Goal: Information Seeking & Learning: Learn about a topic

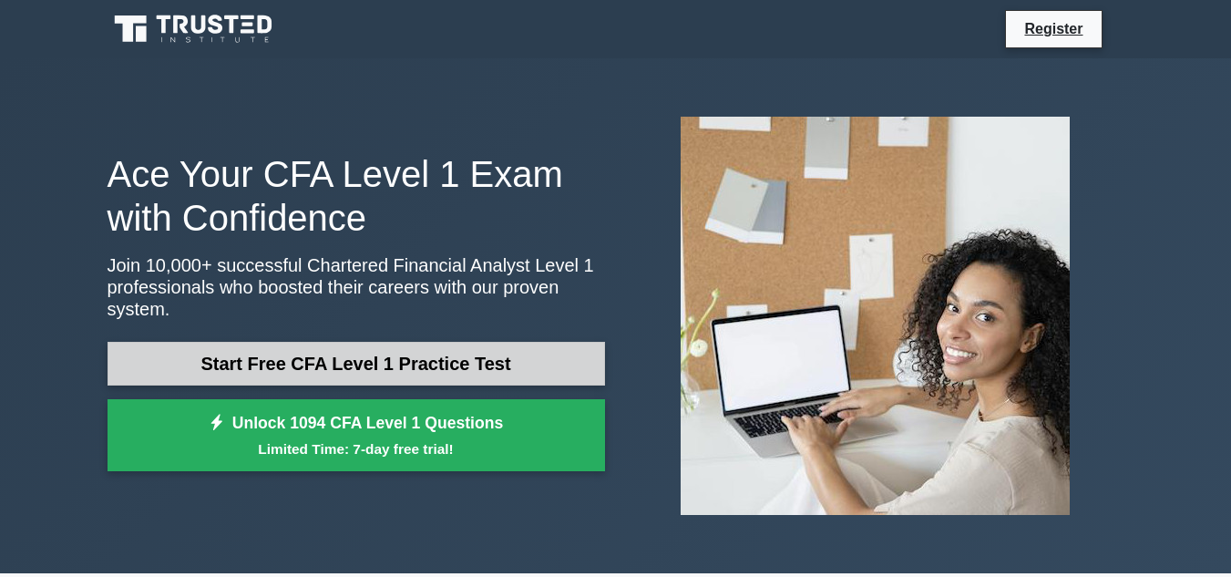
click at [231, 358] on link "Start Free CFA Level 1 Practice Test" at bounding box center [355, 364] width 497 height 44
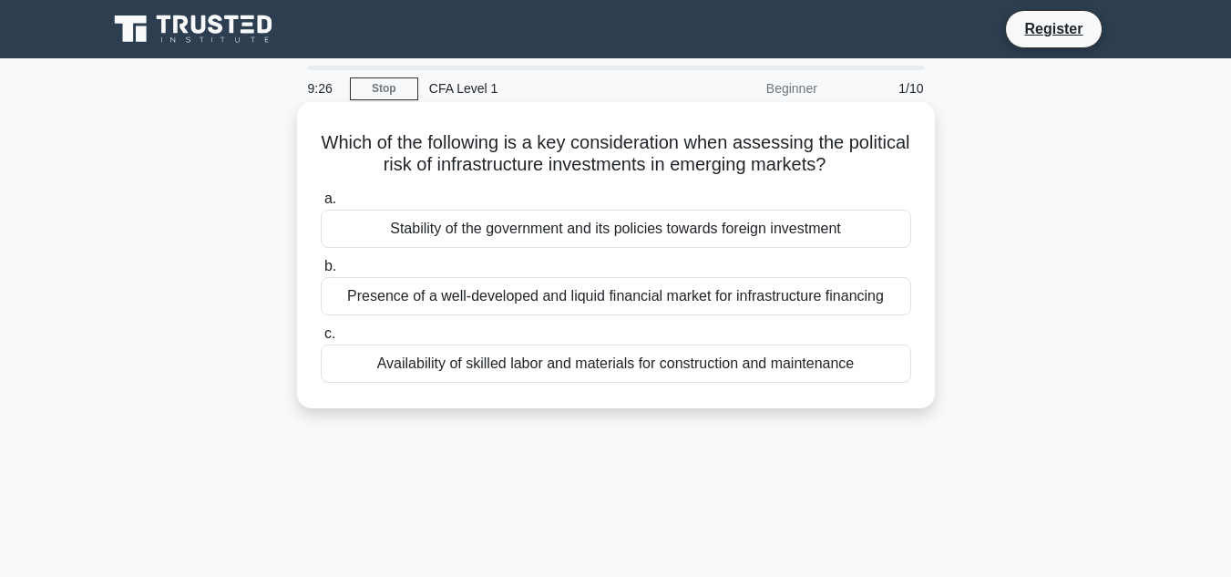
click at [777, 227] on div "Stability of the government and its policies towards foreign investment" at bounding box center [616, 229] width 590 height 38
click at [321, 205] on input "a. Stability of the government and its policies towards foreign investment" at bounding box center [321, 199] width 0 height 12
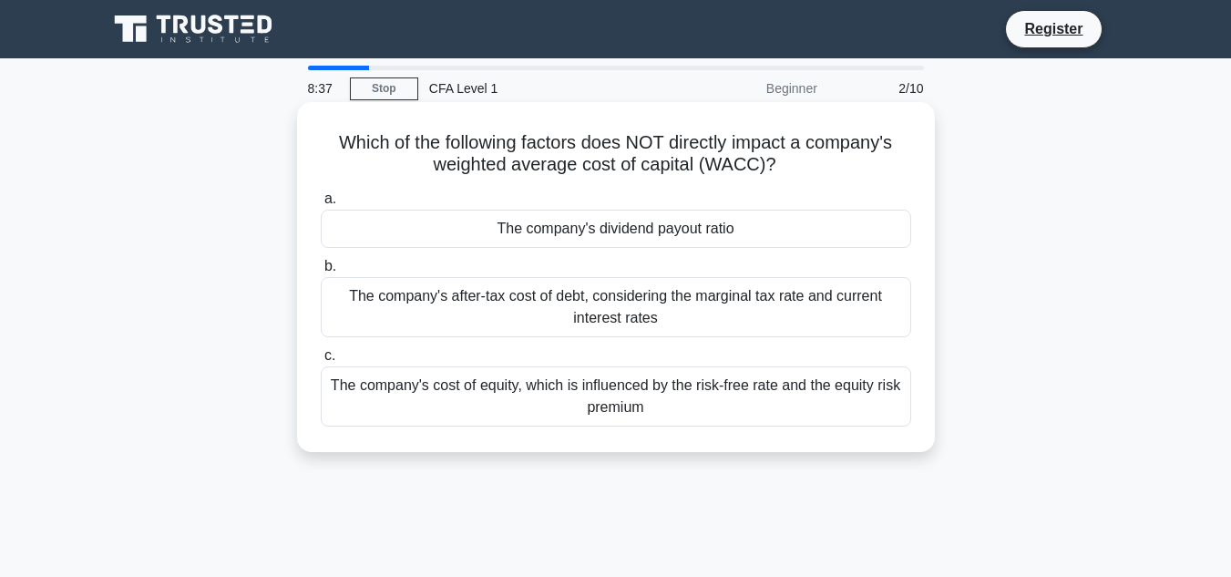
click at [487, 380] on div "The company's cost of equity, which is influenced by the risk-free rate and the…" at bounding box center [616, 396] width 590 height 60
click at [321, 362] on input "c. The company's cost of equity, which is influenced by the risk-free rate and …" at bounding box center [321, 356] width 0 height 12
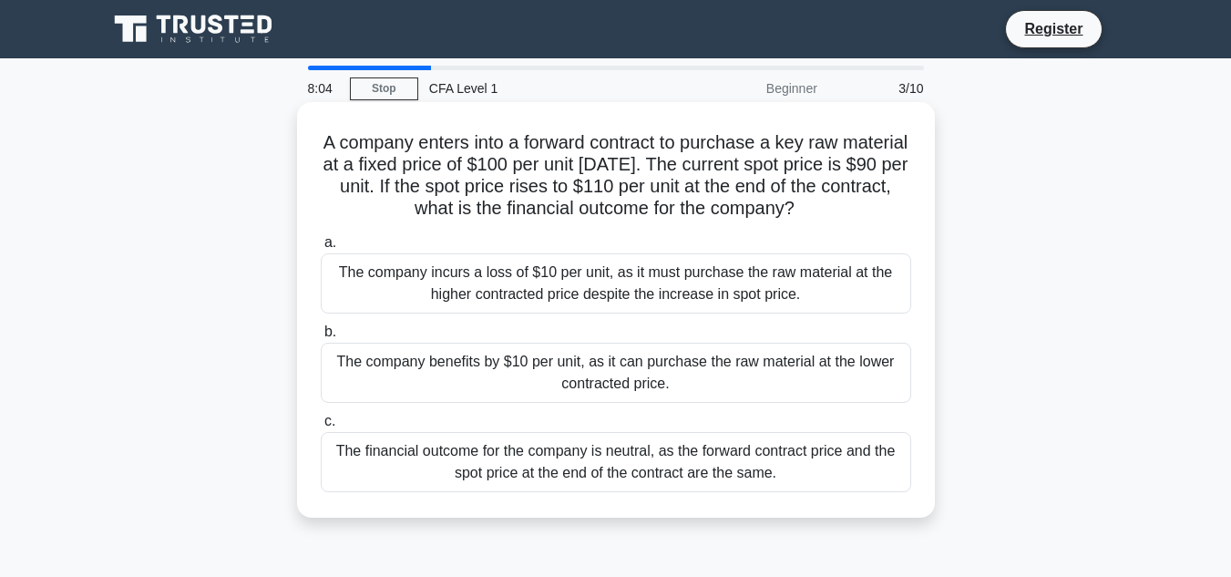
click at [490, 378] on div "The company benefits by $10 per unit, as it can purchase the raw material at th…" at bounding box center [616, 372] width 590 height 60
click at [321, 338] on input "b. The company benefits by $10 per unit, as it can purchase the raw material at…" at bounding box center [321, 332] width 0 height 12
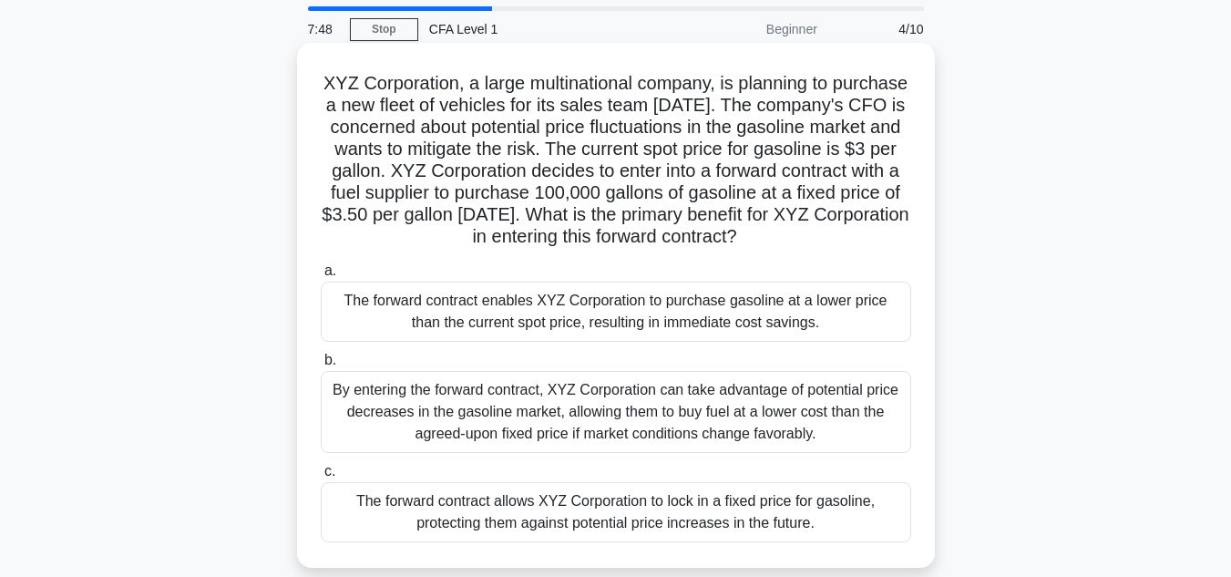
scroll to position [91, 0]
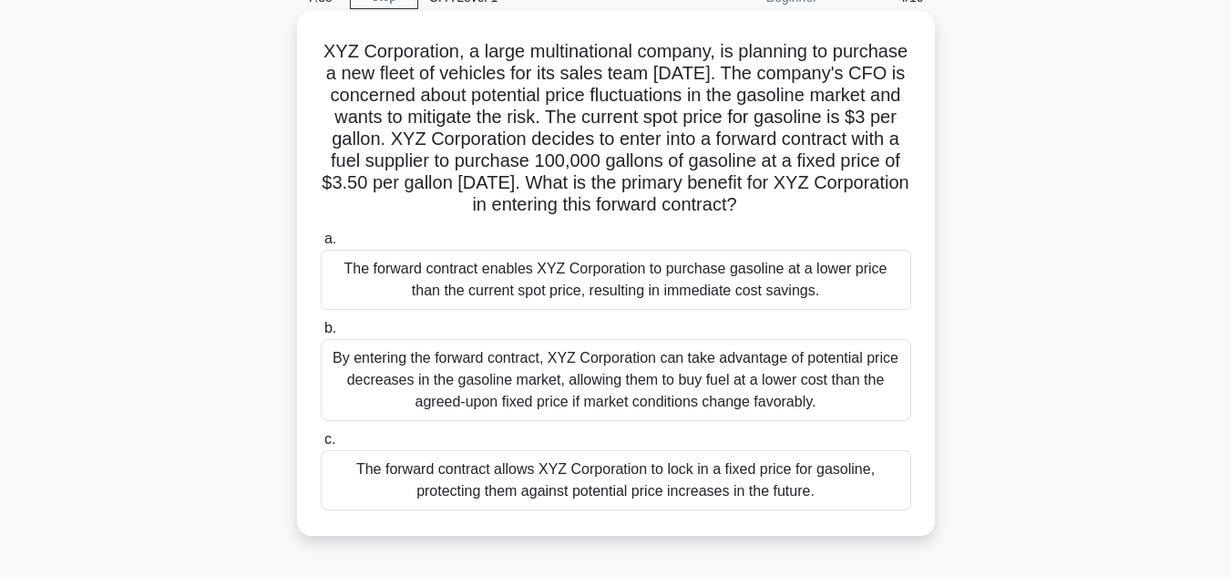
click at [368, 381] on div "By entering the forward contract, XYZ Corporation can take advantage of potenti…" at bounding box center [616, 380] width 590 height 82
click at [321, 334] on input "b. By entering the forward contract, XYZ Corporation can take advantage of pote…" at bounding box center [321, 328] width 0 height 12
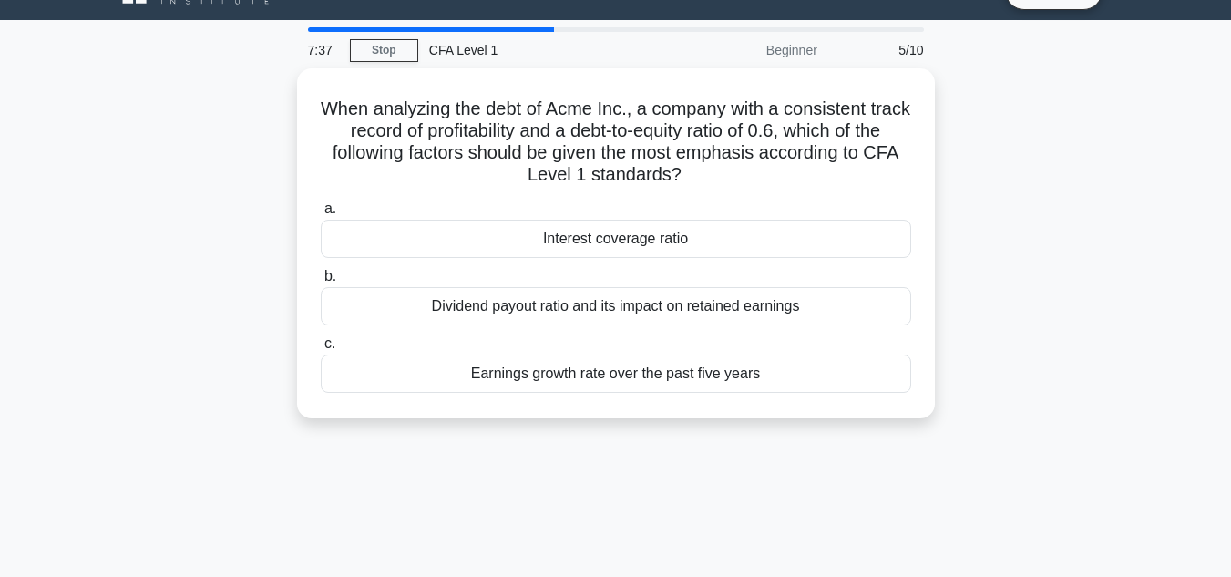
scroll to position [0, 0]
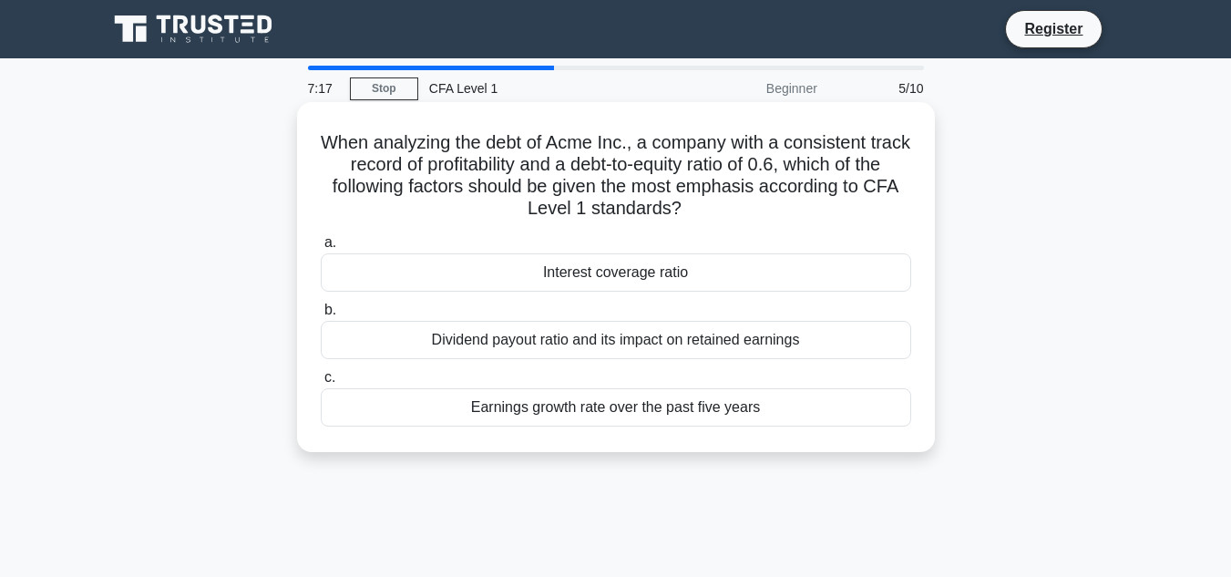
click at [429, 330] on div "Dividend payout ratio and its impact on retained earnings" at bounding box center [616, 340] width 590 height 38
click at [321, 316] on input "b. Dividend payout ratio and its impact on retained earnings" at bounding box center [321, 310] width 0 height 12
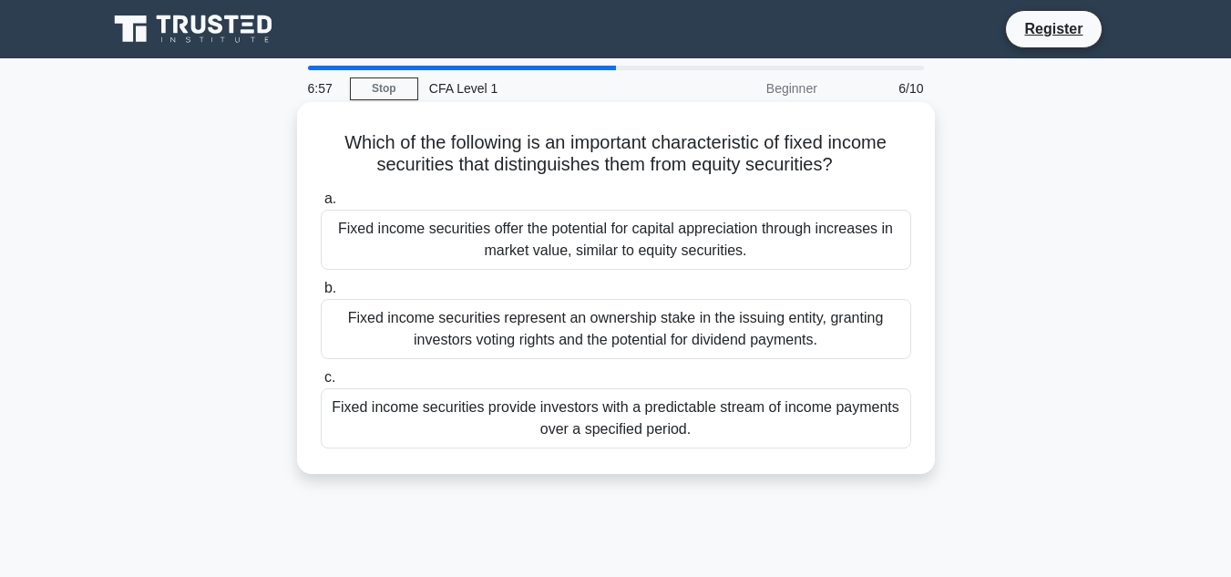
click at [450, 430] on div "Fixed income securities provide investors with a predictable stream of income p…" at bounding box center [616, 418] width 590 height 60
click at [321, 383] on input "c. Fixed income securities provide investors with a predictable stream of incom…" at bounding box center [321, 378] width 0 height 12
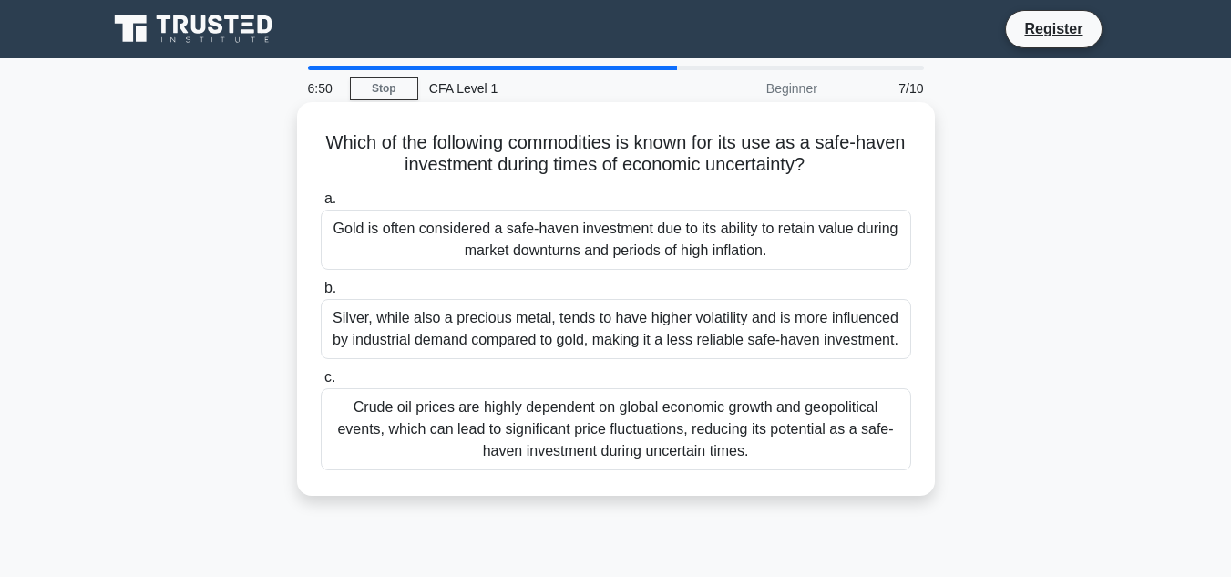
click at [355, 245] on div "Gold is often considered a safe-haven investment due to its ability to retain v…" at bounding box center [616, 240] width 590 height 60
click at [321, 205] on input "a. Gold is often considered a safe-haven investment due to its ability to retai…" at bounding box center [321, 199] width 0 height 12
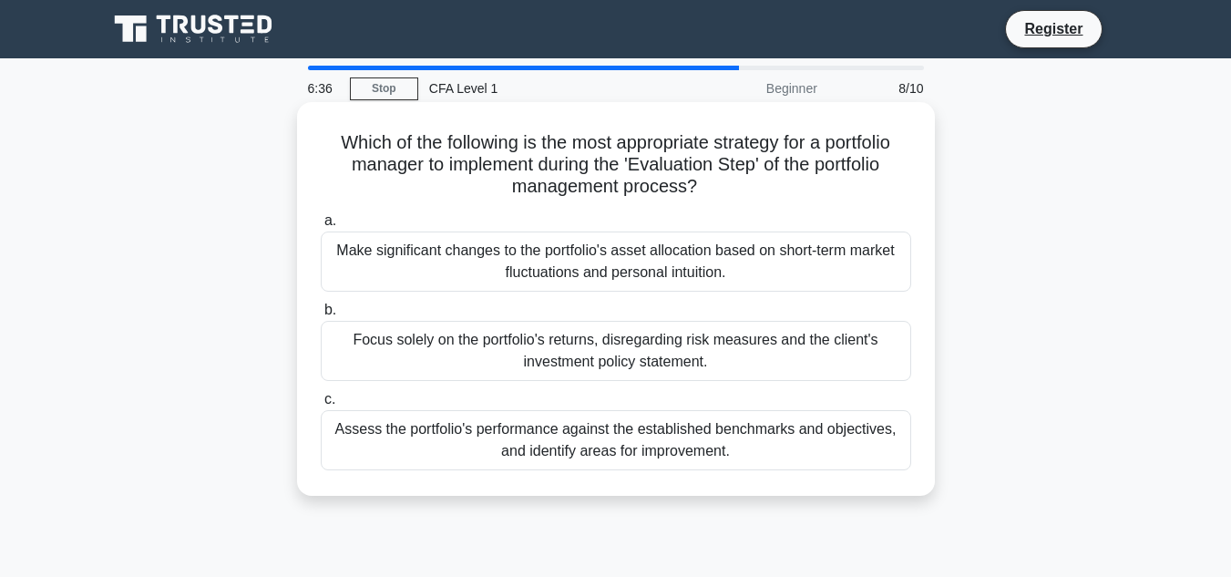
click at [383, 449] on div "Assess the portfolio's performance against the established benchmarks and objec…" at bounding box center [616, 440] width 590 height 60
click at [321, 405] on input "c. Assess the portfolio's performance against the established benchmarks and ob…" at bounding box center [321, 400] width 0 height 12
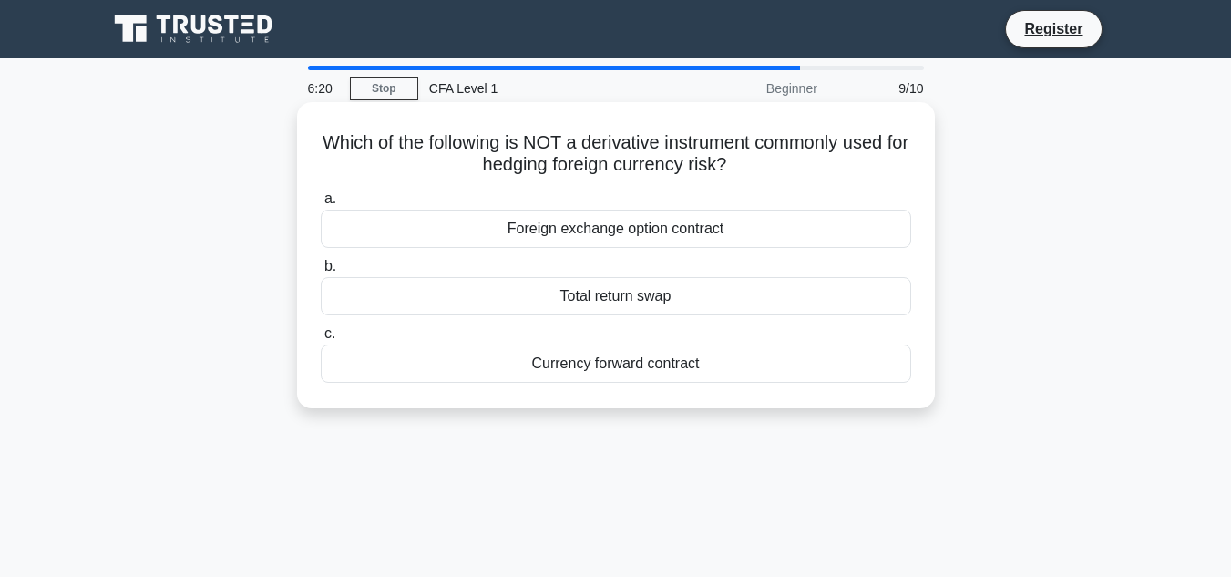
click at [584, 292] on div "Total return swap" at bounding box center [616, 296] width 590 height 38
click at [321, 272] on input "b. Total return swap" at bounding box center [321, 267] width 0 height 12
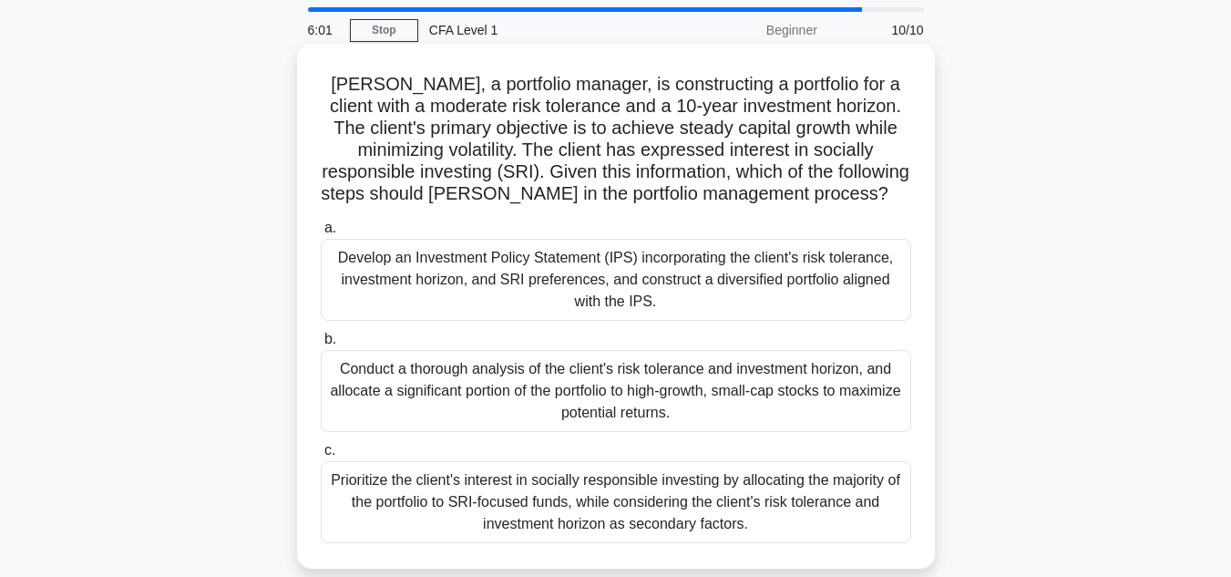
scroll to position [91, 0]
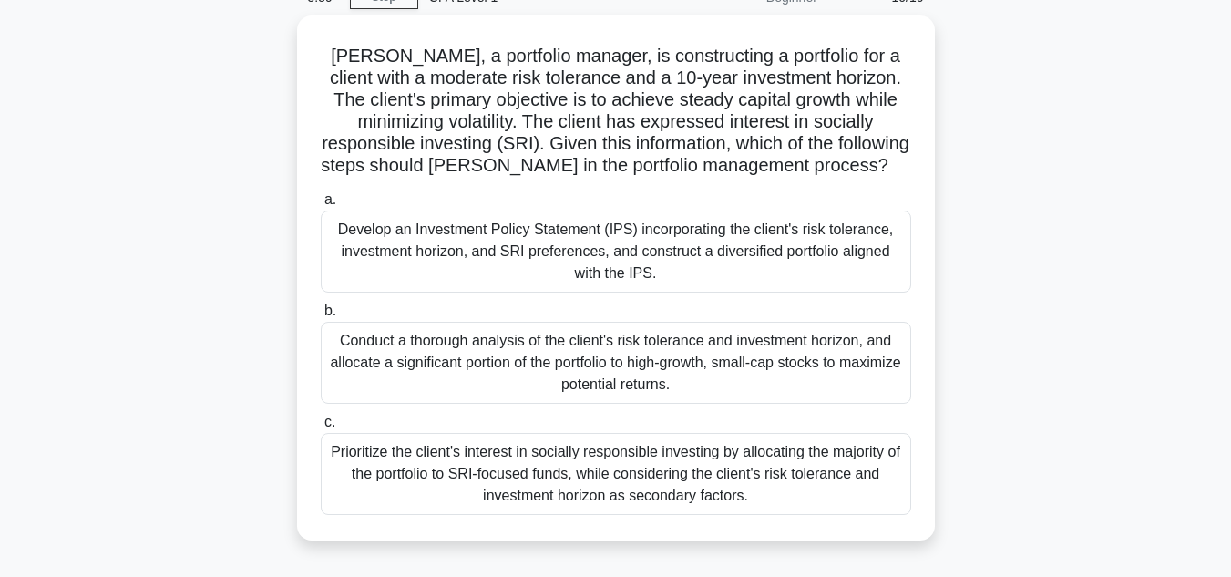
drag, startPoint x: 365, startPoint y: 476, endPoint x: 282, endPoint y: 396, distance: 115.3
click at [365, 475] on div "Prioritize the client's interest in socially responsible investing by allocatin…" at bounding box center [616, 474] width 590 height 82
click at [321, 428] on input "c. Prioritize the client's interest in socially responsible investing by alloca…" at bounding box center [321, 422] width 0 height 12
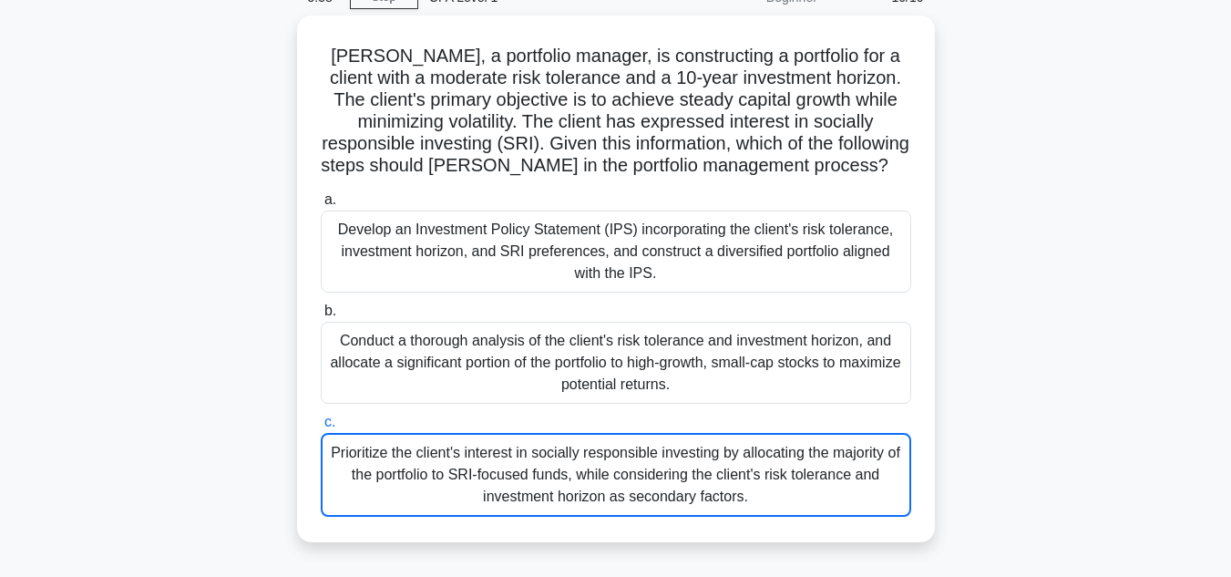
scroll to position [32, 0]
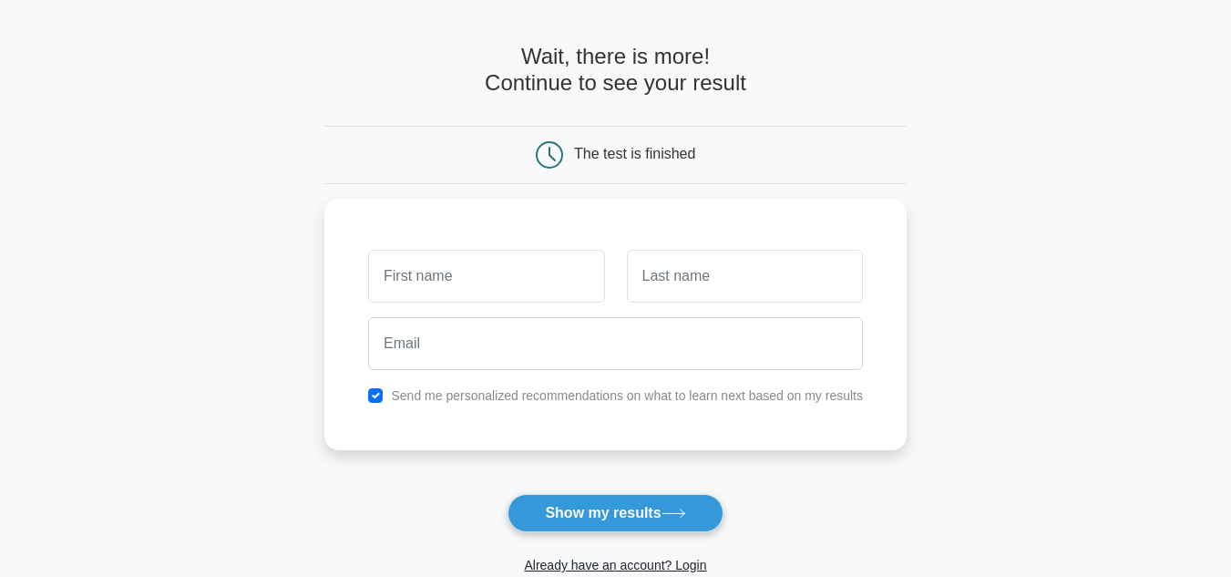
scroll to position [91, 0]
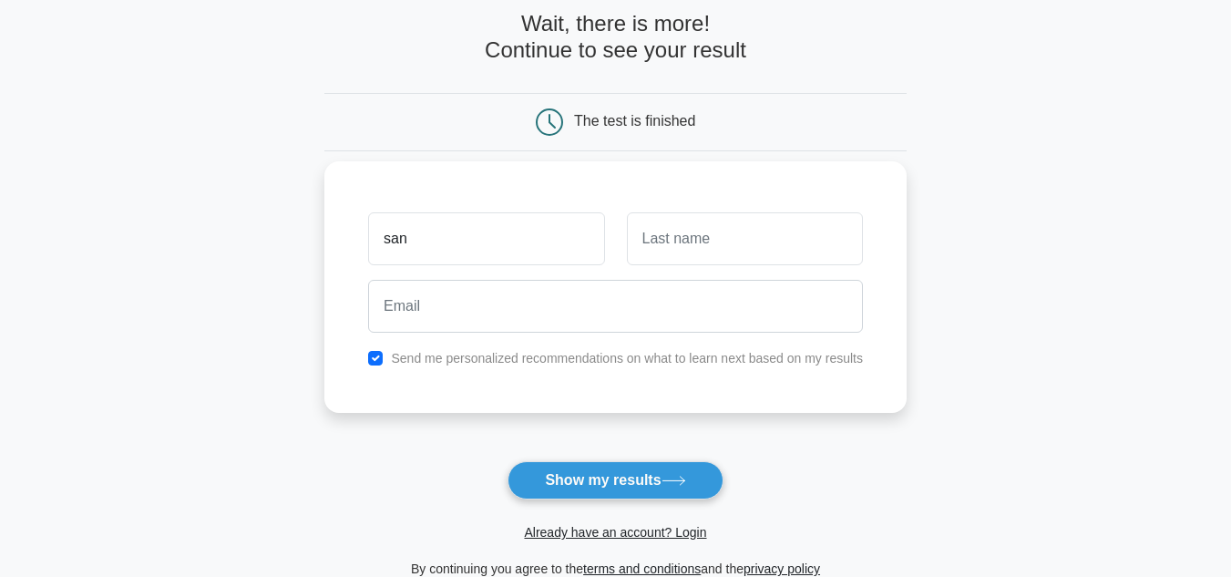
type input "san"
click at [690, 254] on input "text" at bounding box center [745, 238] width 236 height 53
type input "Poddar"
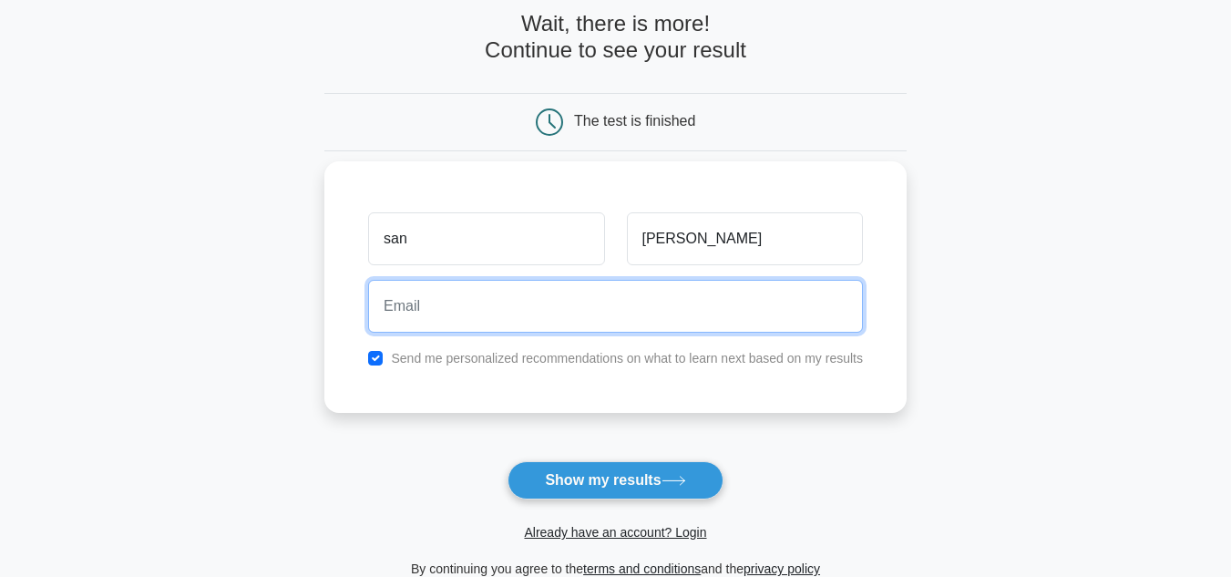
click at [593, 322] on input "email" at bounding box center [615, 306] width 495 height 53
type input "Sp6210800@gmail.com"
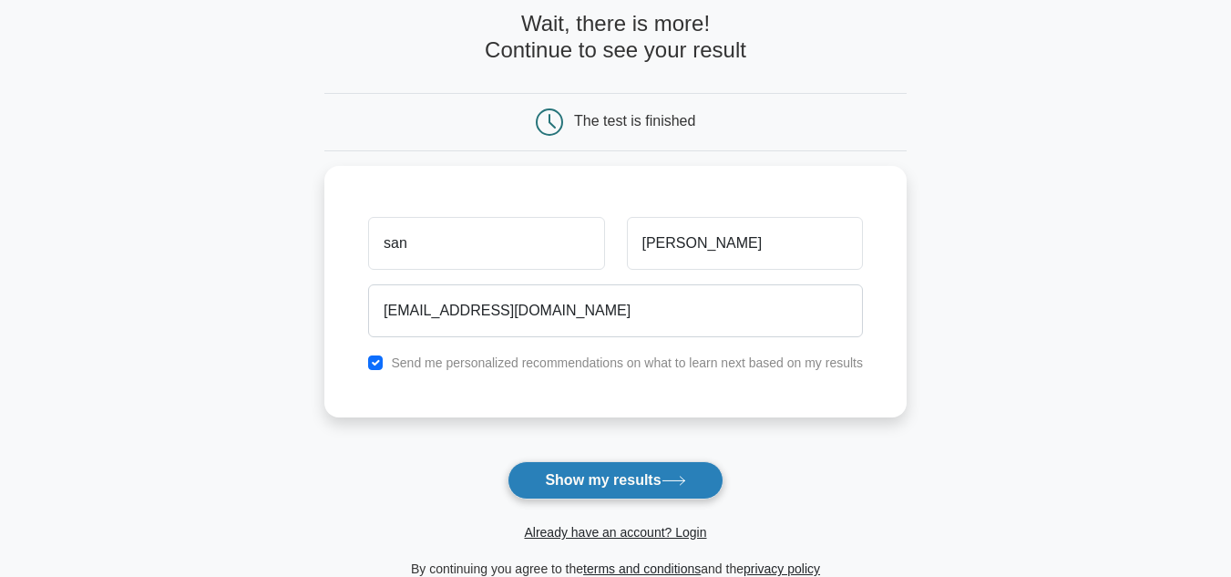
click at [625, 471] on button "Show my results" at bounding box center [614, 480] width 215 height 38
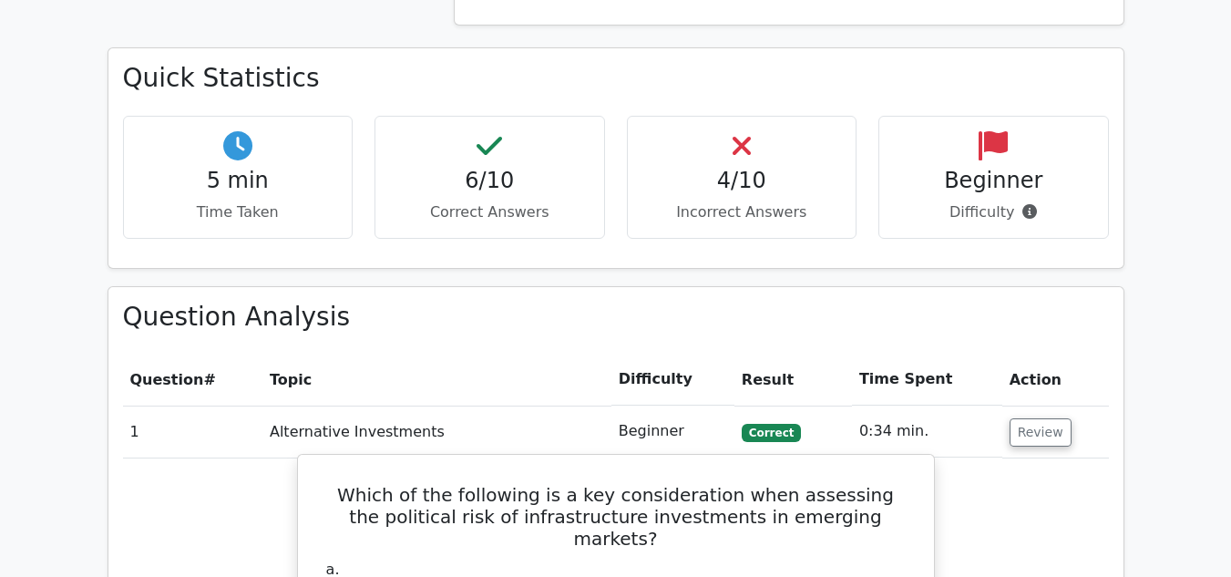
scroll to position [863, 0]
